Goal: Task Accomplishment & Management: Manage account settings

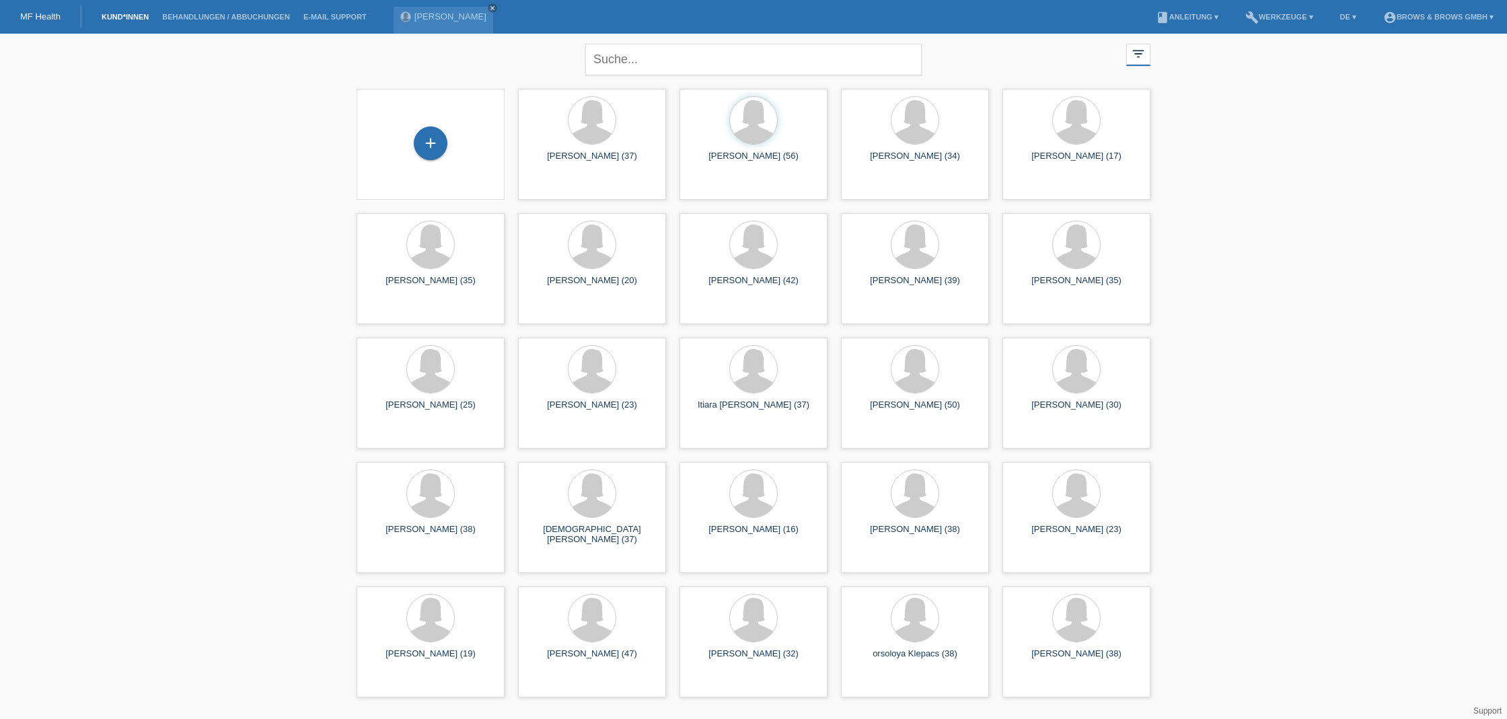
click at [129, 24] on li "Kund*innen" at bounding box center [125, 17] width 61 height 34
click at [129, 20] on link "Kund*innen" at bounding box center [125, 17] width 61 height 8
click at [684, 57] on input "text" at bounding box center [753, 60] width 336 height 32
type input "karin sant"
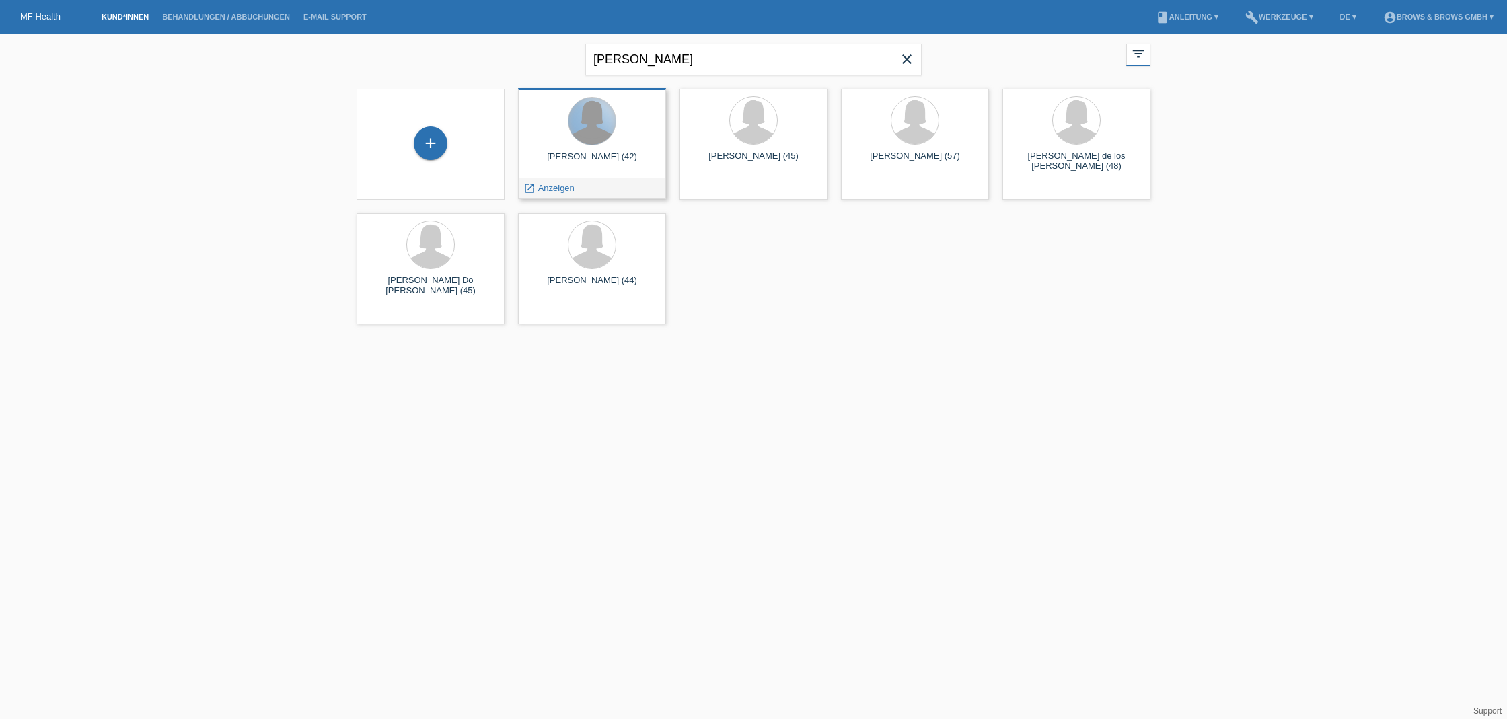
click at [600, 129] on div at bounding box center [592, 121] width 47 height 47
click at [565, 192] on span "Anzeigen" at bounding box center [556, 188] width 36 height 10
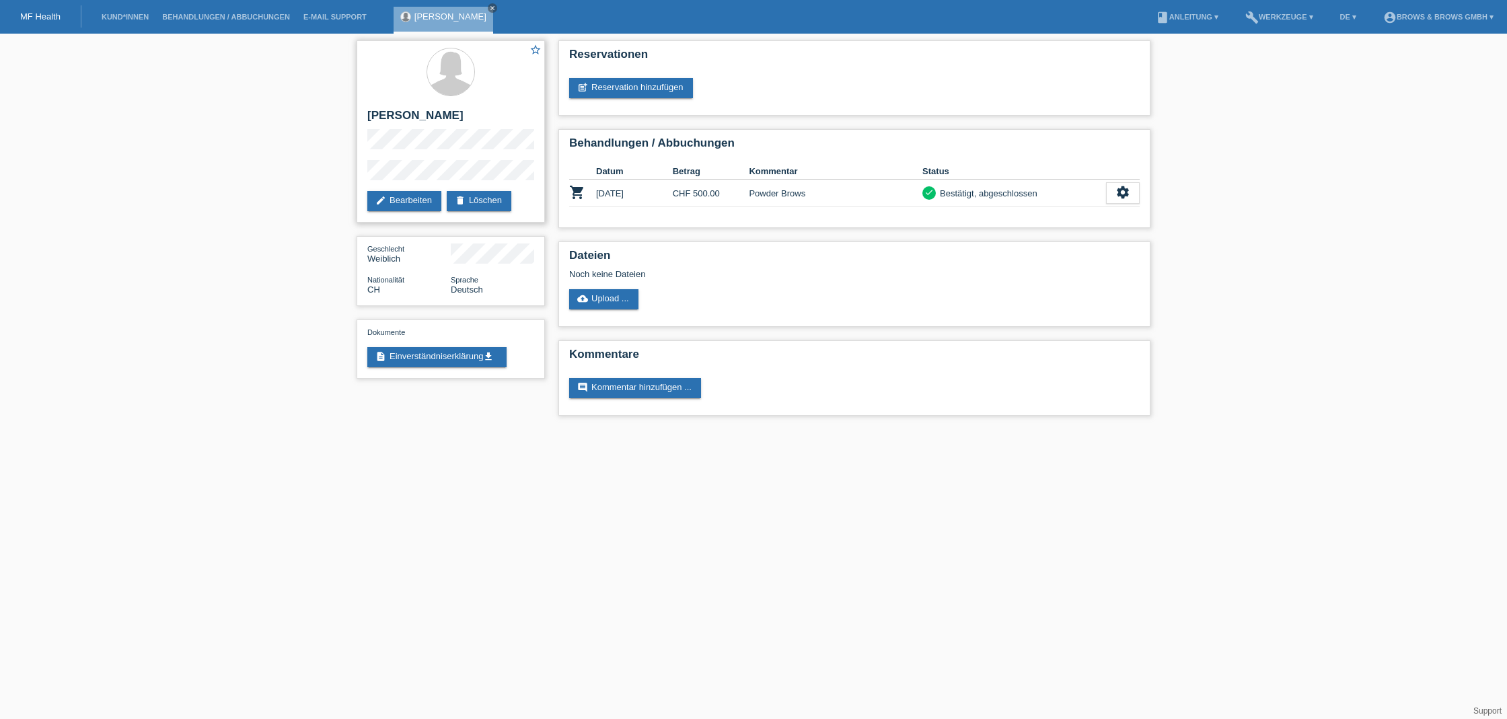
click at [420, 189] on div "star_border Karin Santmann edit Bearbeiten delete Löschen" at bounding box center [451, 131] width 188 height 182
click at [418, 196] on link "edit Bearbeiten" at bounding box center [404, 201] width 74 height 20
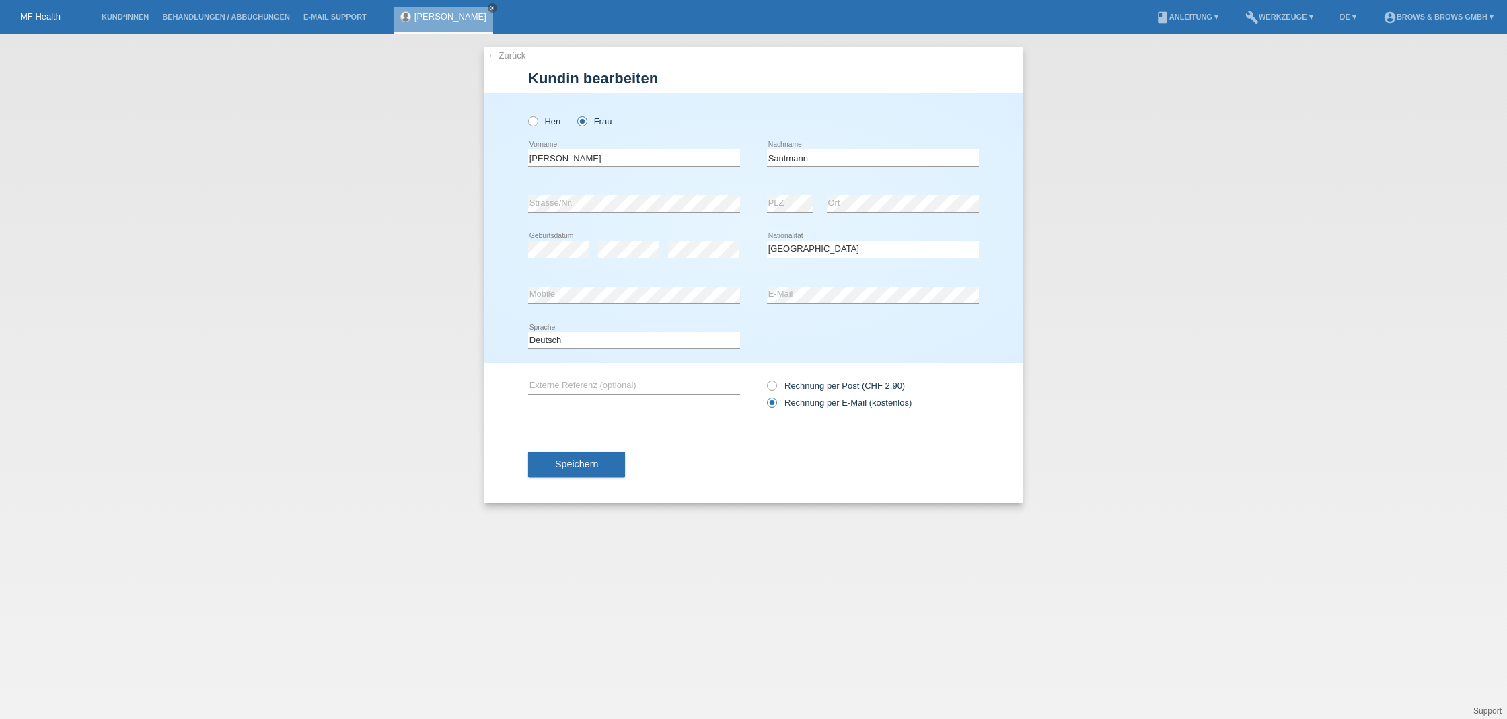
select select "CH"
click at [508, 59] on link "← Zurück" at bounding box center [507, 55] width 38 height 10
